Goal: Find contact information: Find contact information

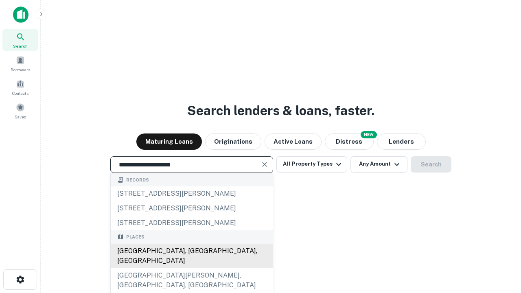
click at [191, 268] on div "[GEOGRAPHIC_DATA], [GEOGRAPHIC_DATA], [GEOGRAPHIC_DATA]" at bounding box center [192, 256] width 162 height 24
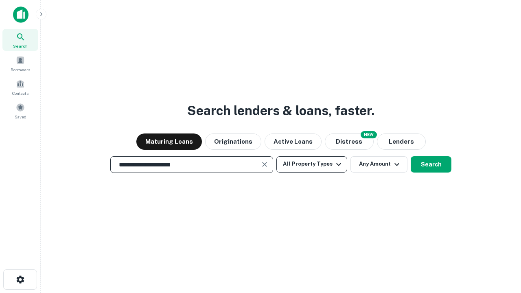
type input "**********"
click at [312, 164] on button "All Property Types" at bounding box center [311, 164] width 71 height 16
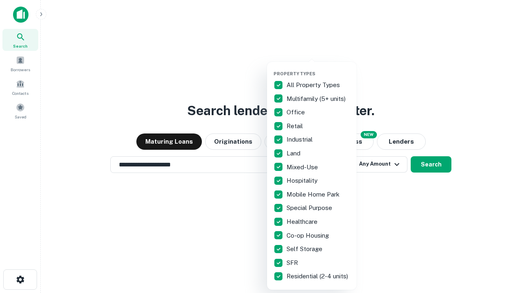
click at [318, 68] on button "button" at bounding box center [317, 68] width 89 height 0
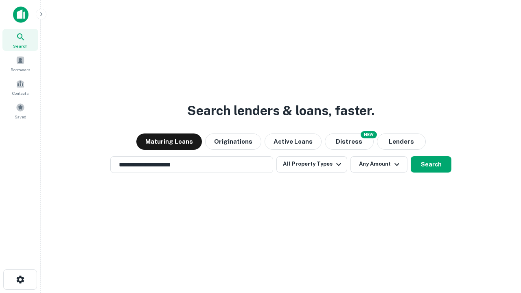
scroll to position [13, 0]
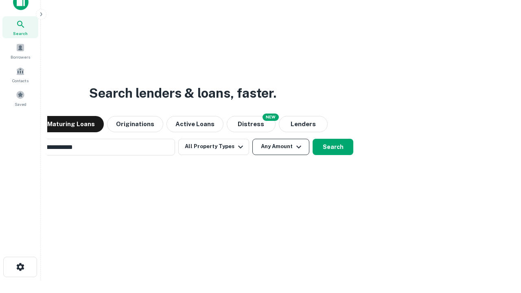
click at [252, 139] on button "Any Amount" at bounding box center [280, 147] width 57 height 16
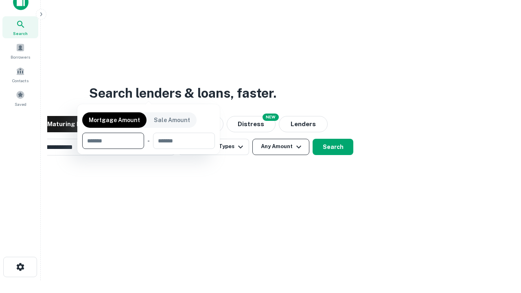
scroll to position [59, 230]
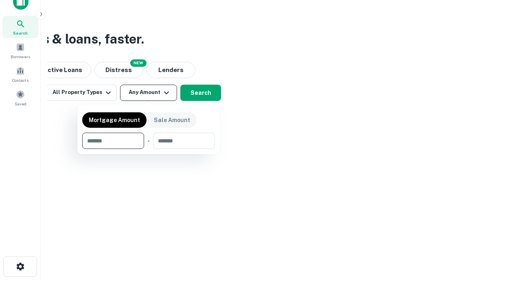
type input "*******"
click at [148, 149] on button "button" at bounding box center [148, 149] width 133 height 0
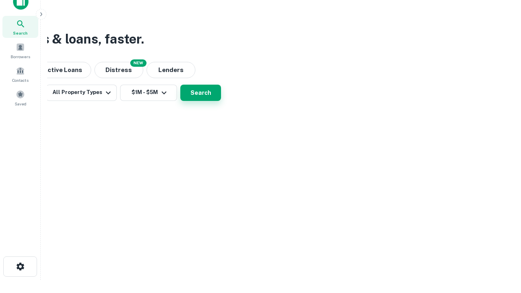
click at [221, 101] on button "Search" at bounding box center [200, 93] width 41 height 16
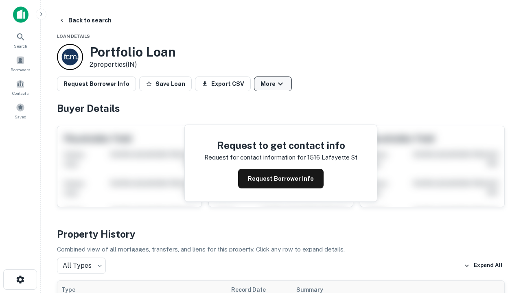
click at [273, 84] on button "More" at bounding box center [273, 83] width 38 height 15
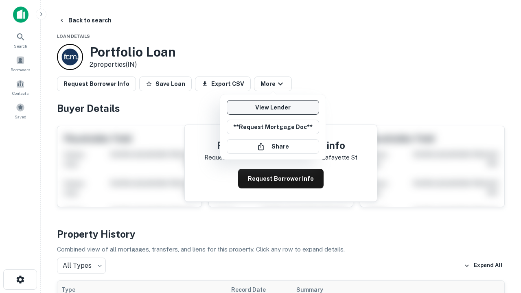
click at [273, 107] on link "View Lender" at bounding box center [273, 107] width 92 height 15
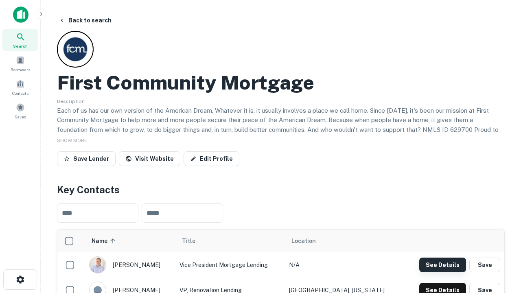
click at [442, 264] on button "See Details" at bounding box center [442, 264] width 47 height 15
click at [20, 279] on icon "button" at bounding box center [20, 280] width 10 height 10
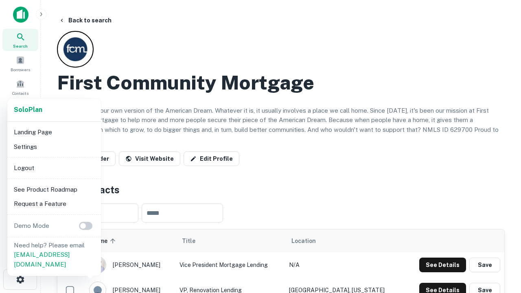
click at [54, 168] on li "Logout" at bounding box center [54, 168] width 87 height 15
